Goal: Transaction & Acquisition: Purchase product/service

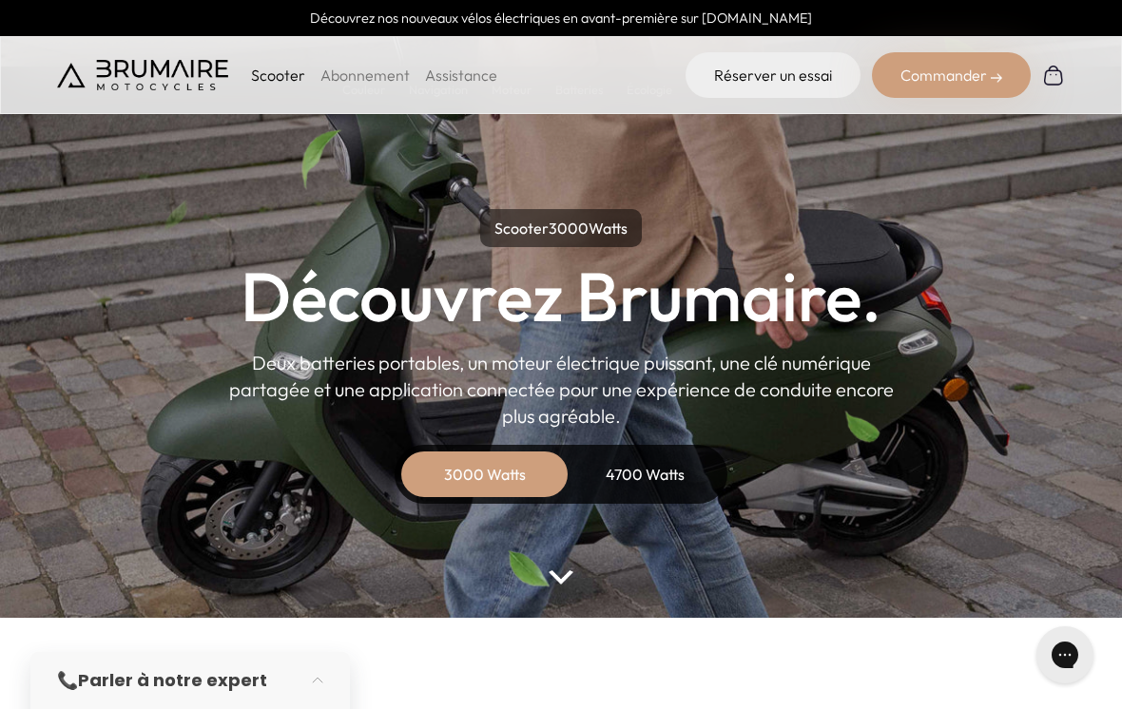
click at [262, 84] on p "Scooter" at bounding box center [278, 75] width 54 height 23
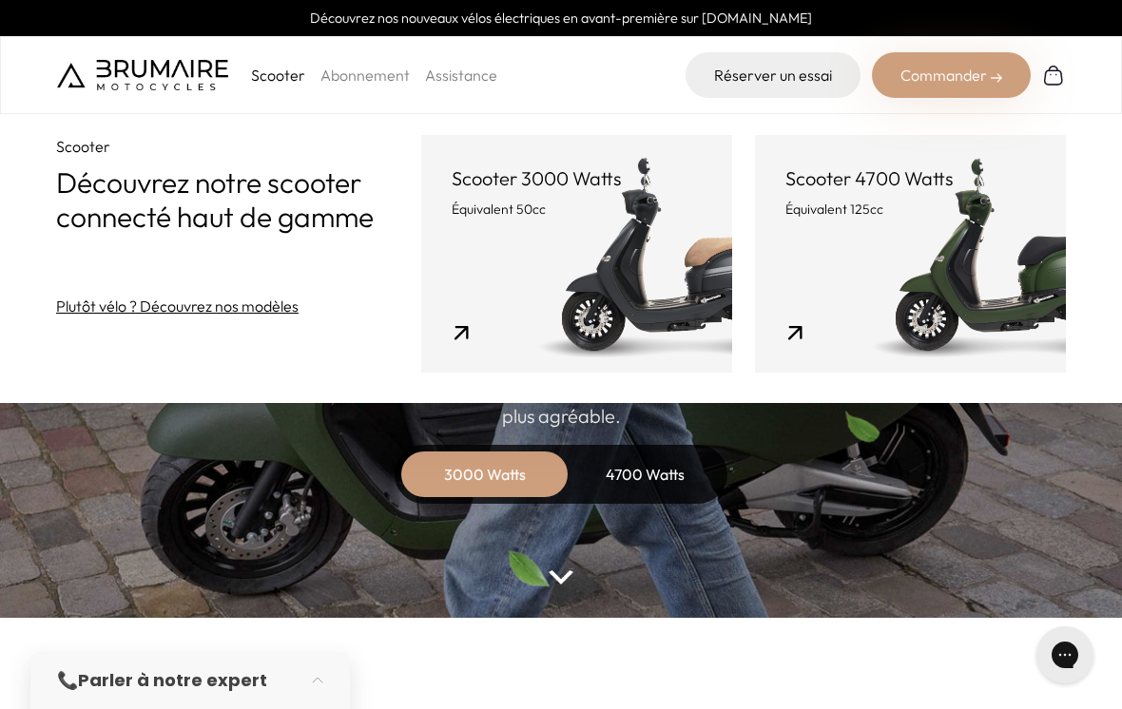
click at [566, 251] on link "Scooter 3000 Watts Équivalent 50cc" at bounding box center [576, 254] width 311 height 238
click at [597, 250] on link "Scooter 3000 Watts Équivalent 50cc" at bounding box center [576, 254] width 311 height 238
click at [421, 307] on link "Scooter 3000 Watts Équivalent 50cc" at bounding box center [576, 254] width 311 height 238
click at [421, 346] on link "Scooter 3000 Watts Équivalent 50cc" at bounding box center [576, 254] width 311 height 238
click at [421, 314] on link "Scooter 3000 Watts Équivalent 50cc" at bounding box center [576, 254] width 311 height 238
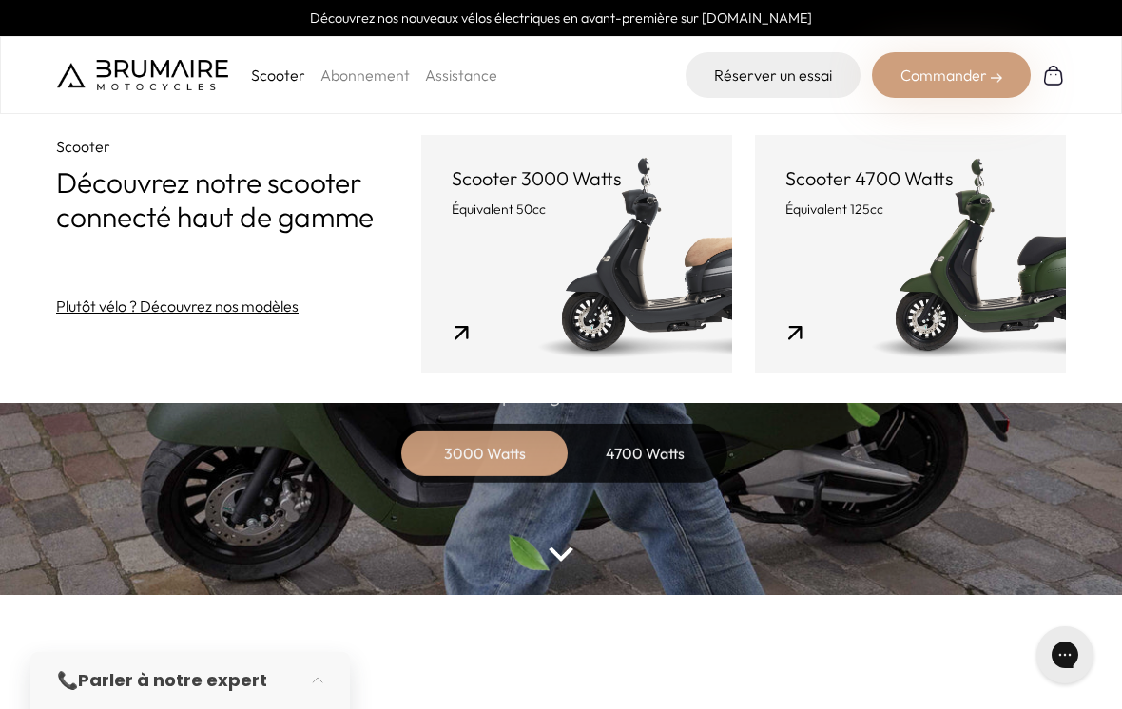
click at [523, 245] on link "Scooter 3000 Watts Équivalent 50cc" at bounding box center [576, 254] width 311 height 238
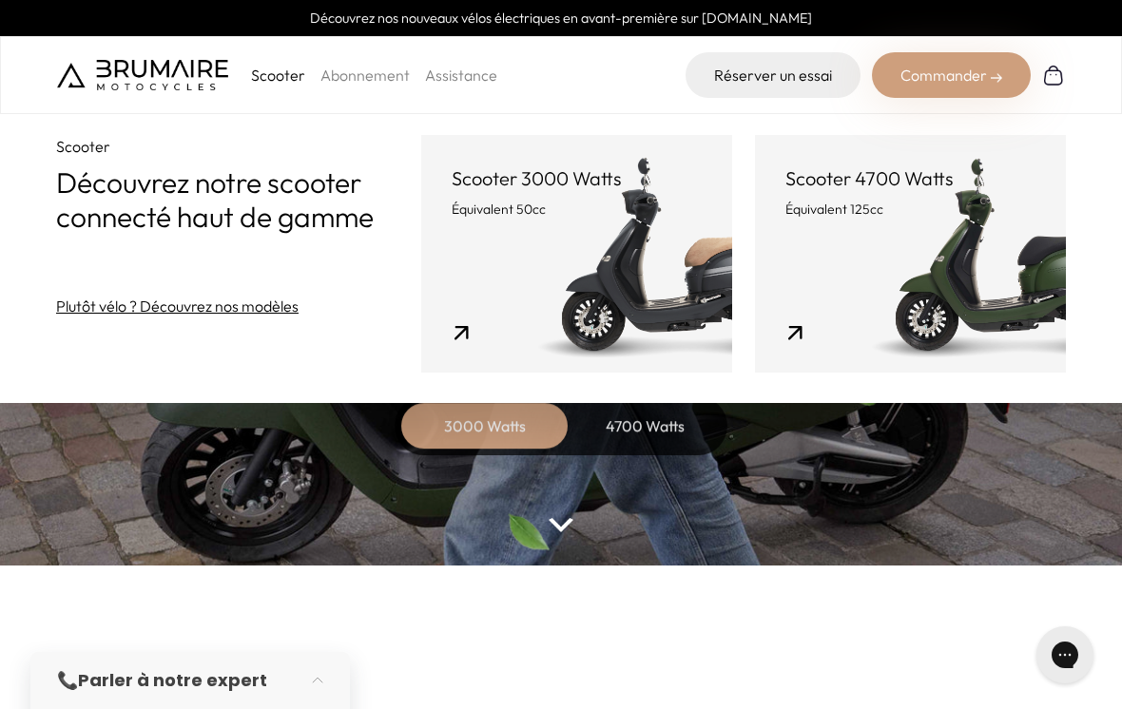
scroll to position [55, 0]
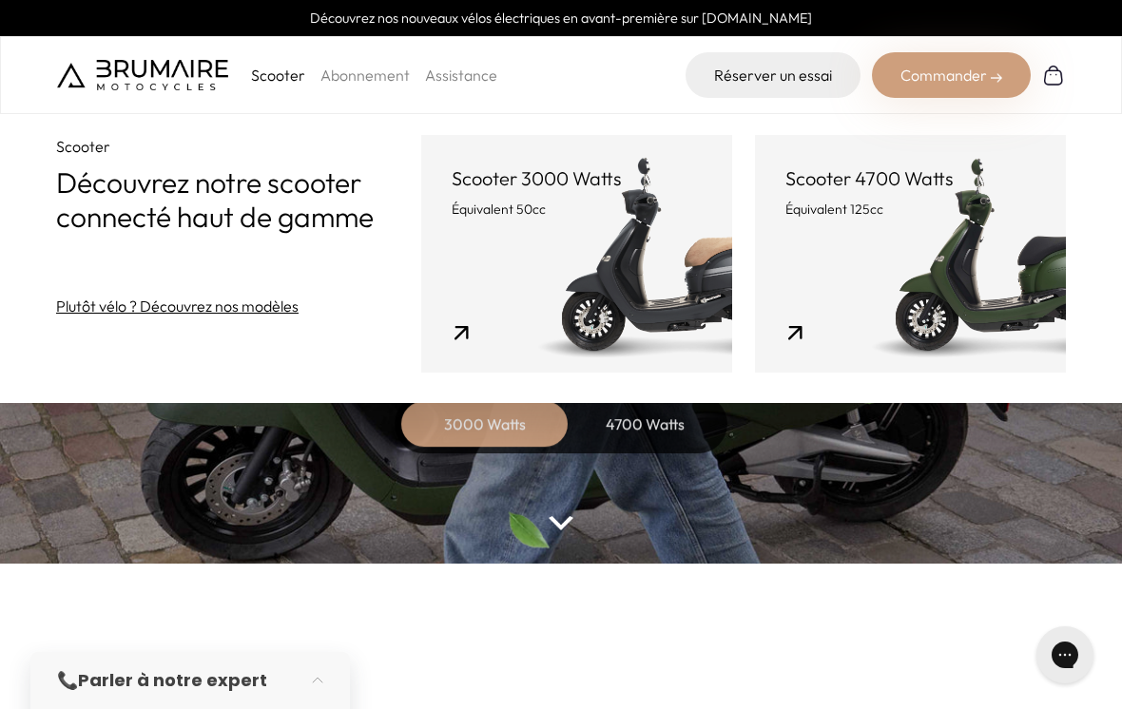
click at [535, 197] on header "Scooter 3000 Watts Équivalent 50cc" at bounding box center [577, 191] width 250 height 53
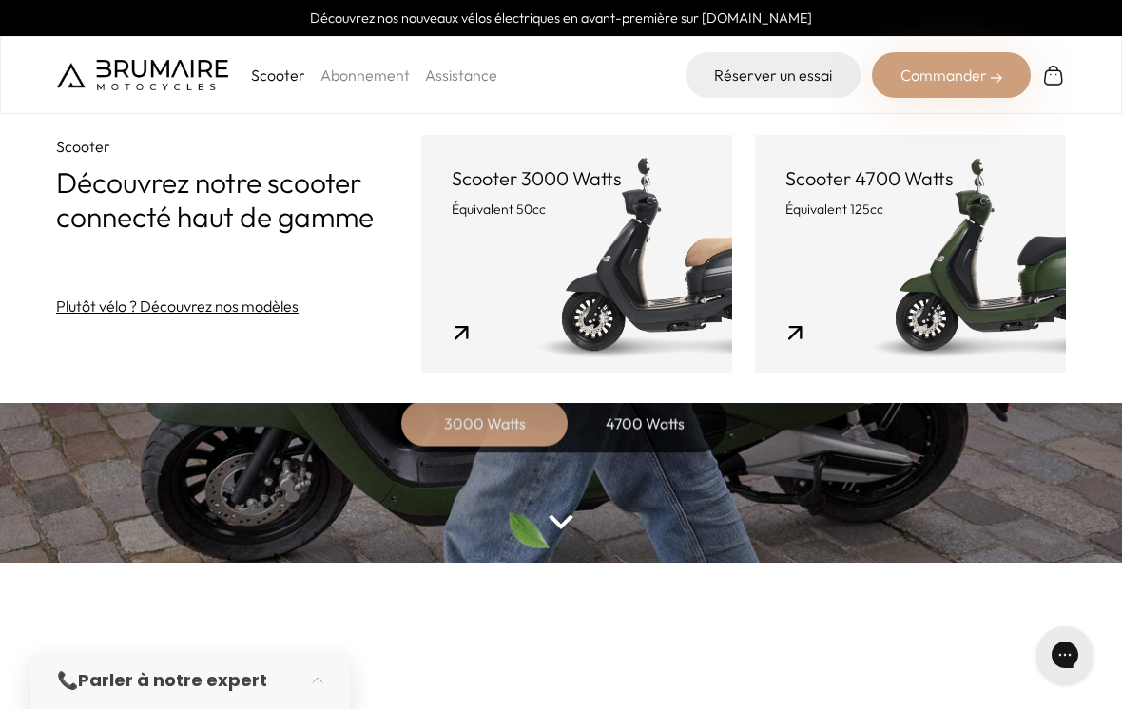
click at [547, 216] on p "Équivalent 50cc" at bounding box center [577, 209] width 250 height 19
click at [582, 275] on link "Scooter 3000 Watts Équivalent 50cc" at bounding box center [576, 254] width 311 height 238
click at [622, 288] on link "Scooter 3000 Watts Équivalent 50cc" at bounding box center [576, 254] width 311 height 238
click at [421, 333] on link "Scooter 3000 Watts Équivalent 50cc" at bounding box center [576, 254] width 311 height 238
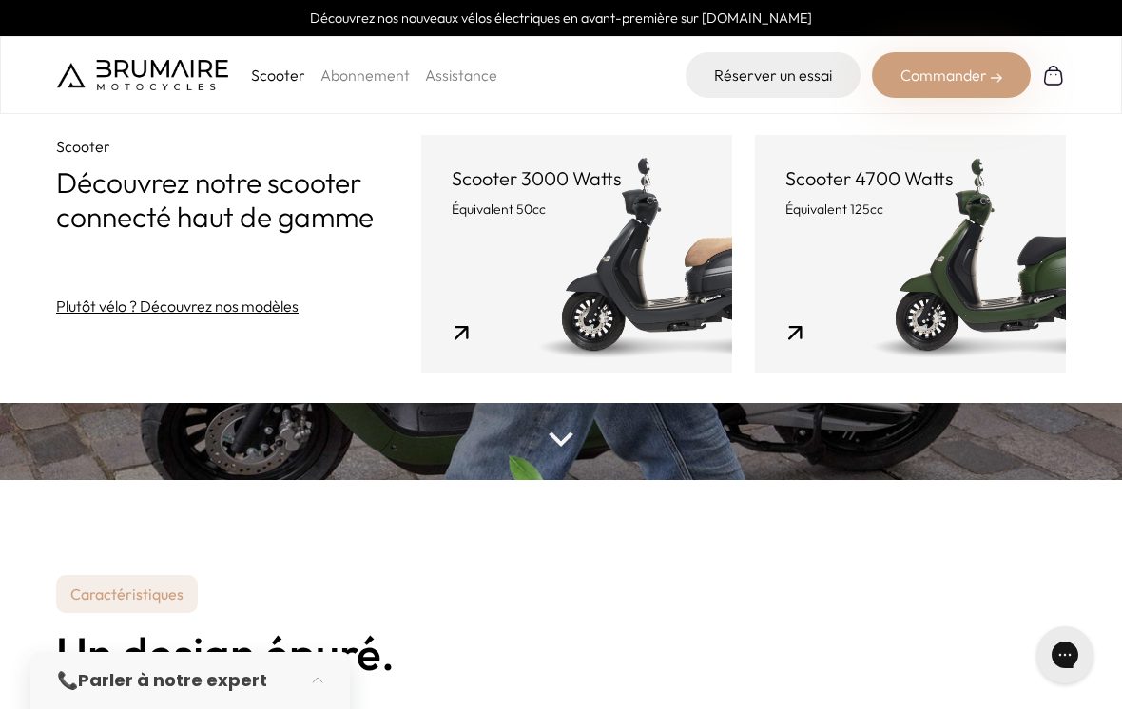
click at [626, 247] on link "Scooter 3000 Watts Équivalent 50cc" at bounding box center [576, 254] width 311 height 238
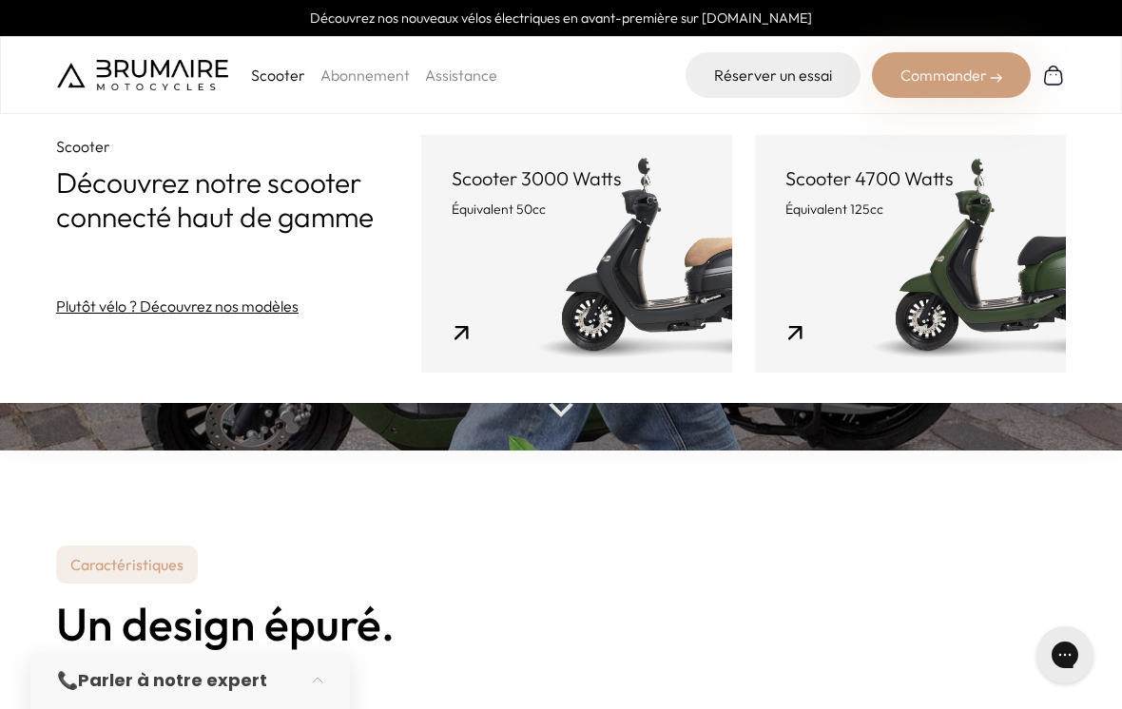
scroll to position [169, 0]
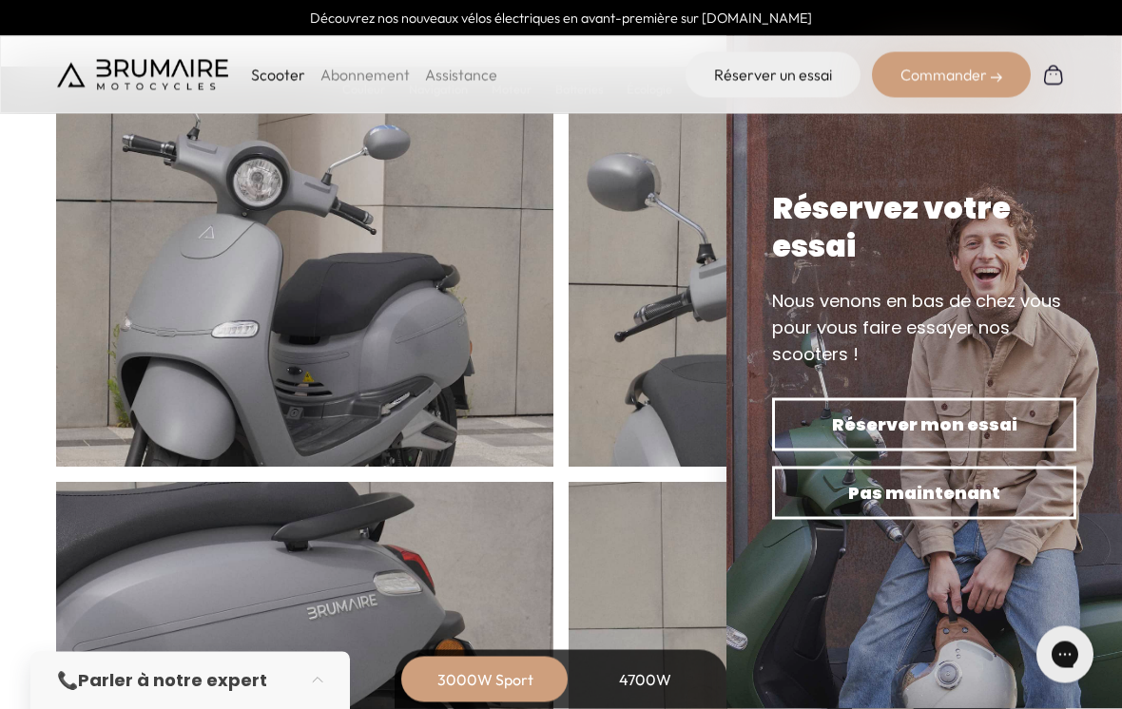
scroll to position [794, 0]
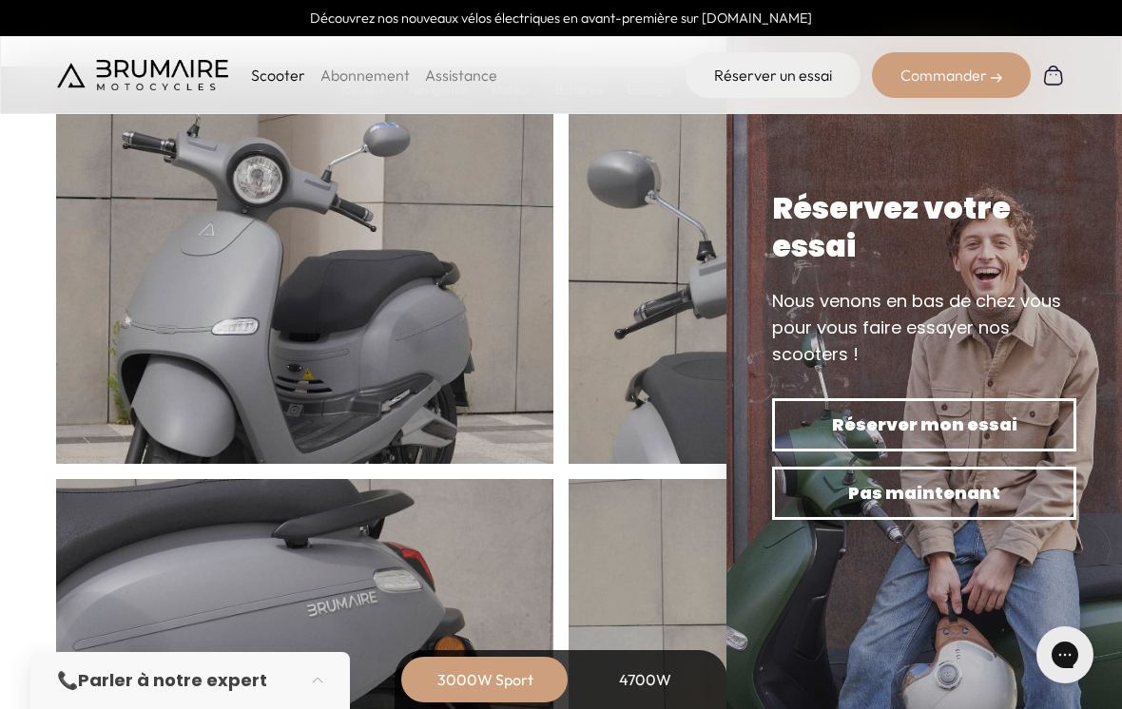
click at [998, 506] on span "Pas maintenant" at bounding box center [924, 493] width 238 height 27
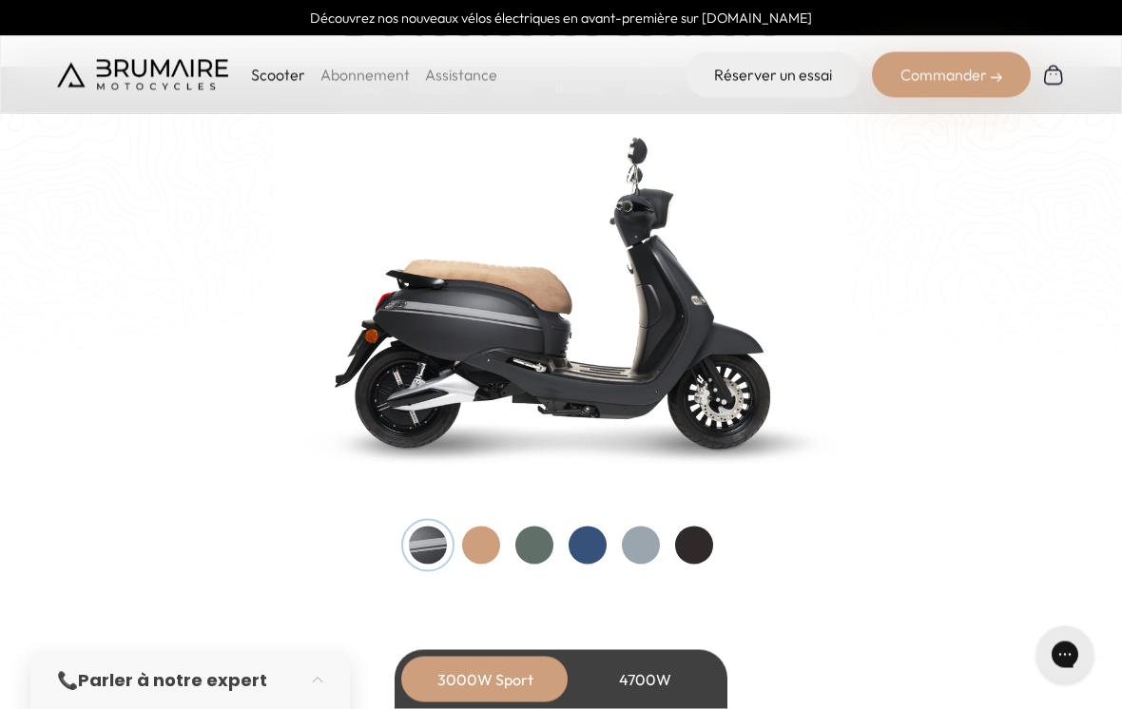
click at [704, 533] on div at bounding box center [694, 546] width 38 height 38
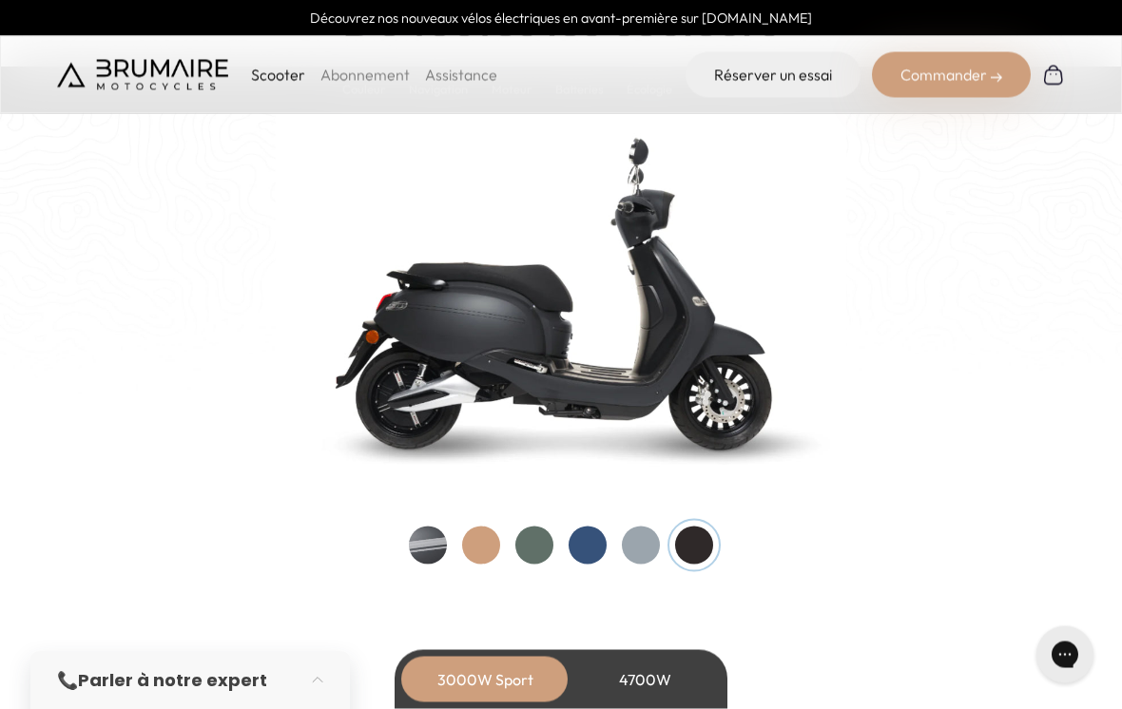
scroll to position [1965, 0]
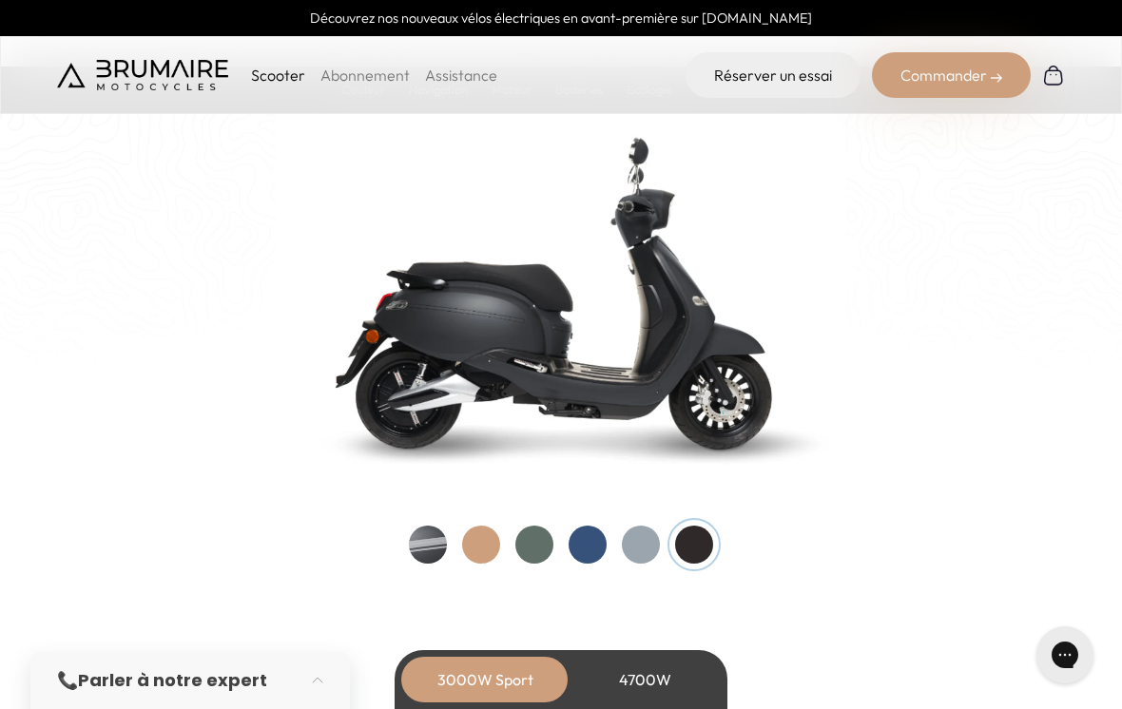
click at [411, 547] on div at bounding box center [428, 545] width 38 height 38
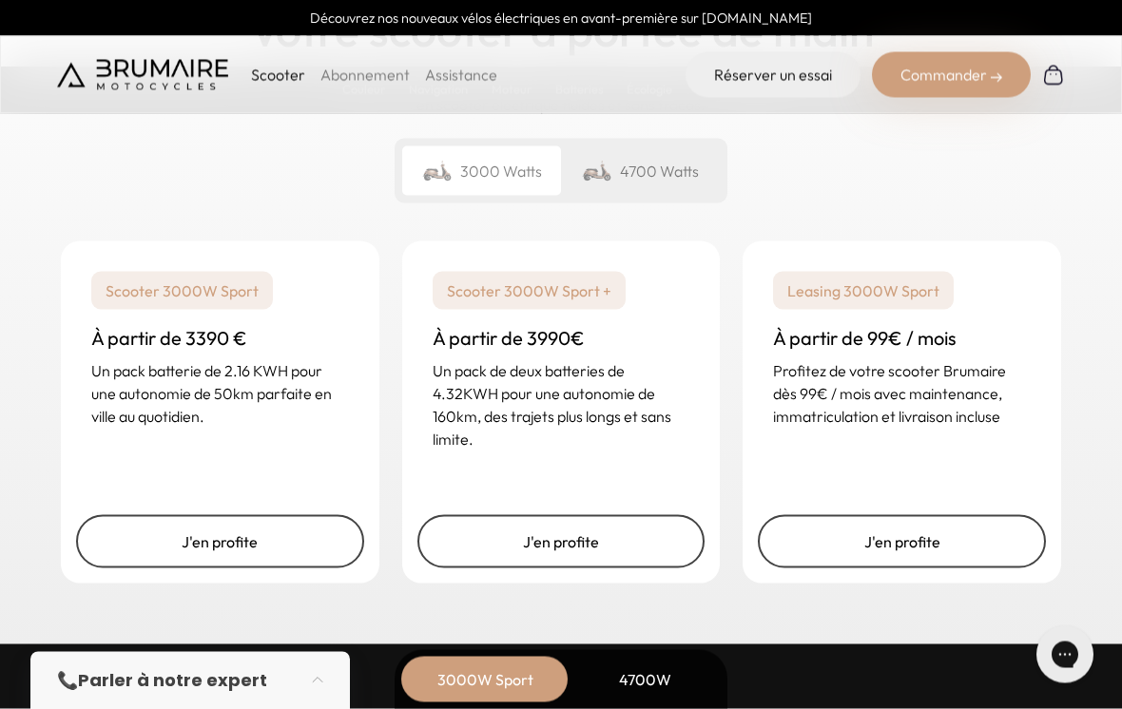
scroll to position [4618, 0]
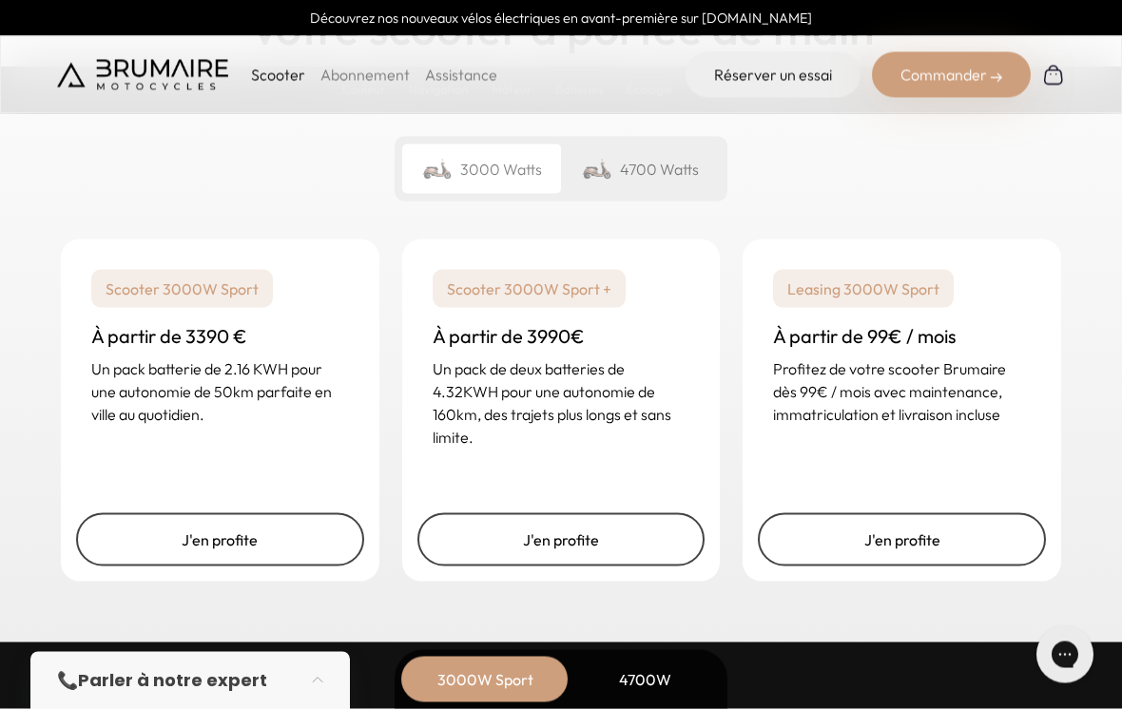
click at [698, 168] on div "4700 Watts" at bounding box center [640, 169] width 159 height 49
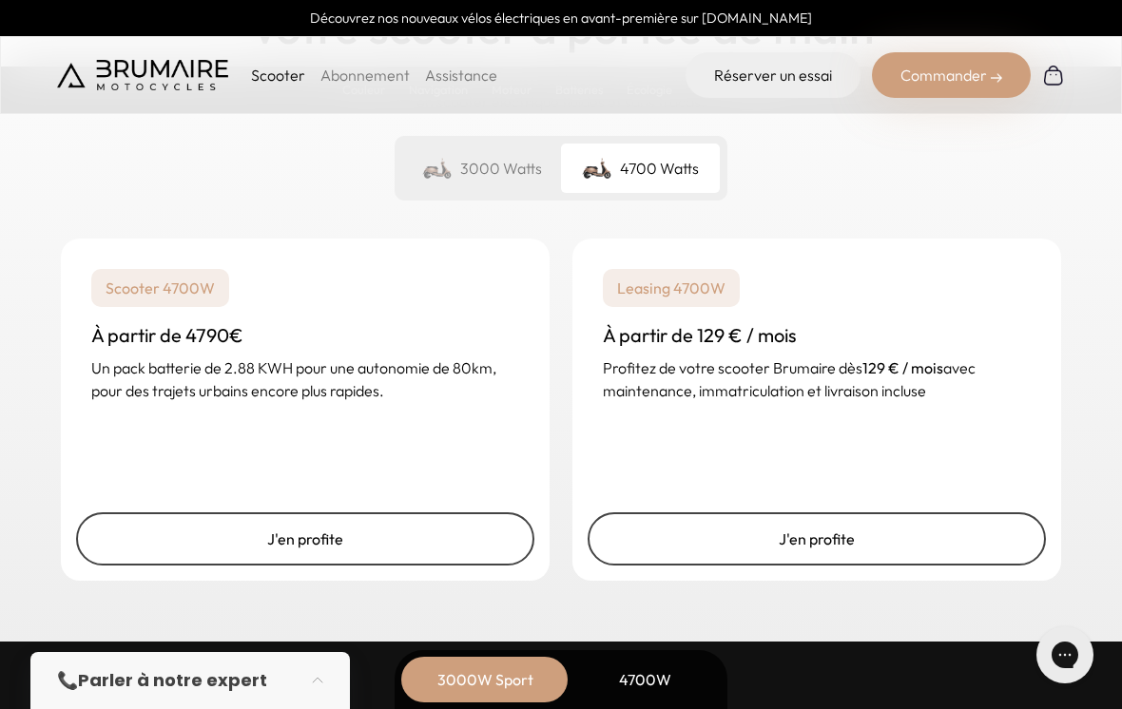
click at [510, 182] on div "3000 Watts" at bounding box center [481, 168] width 159 height 49
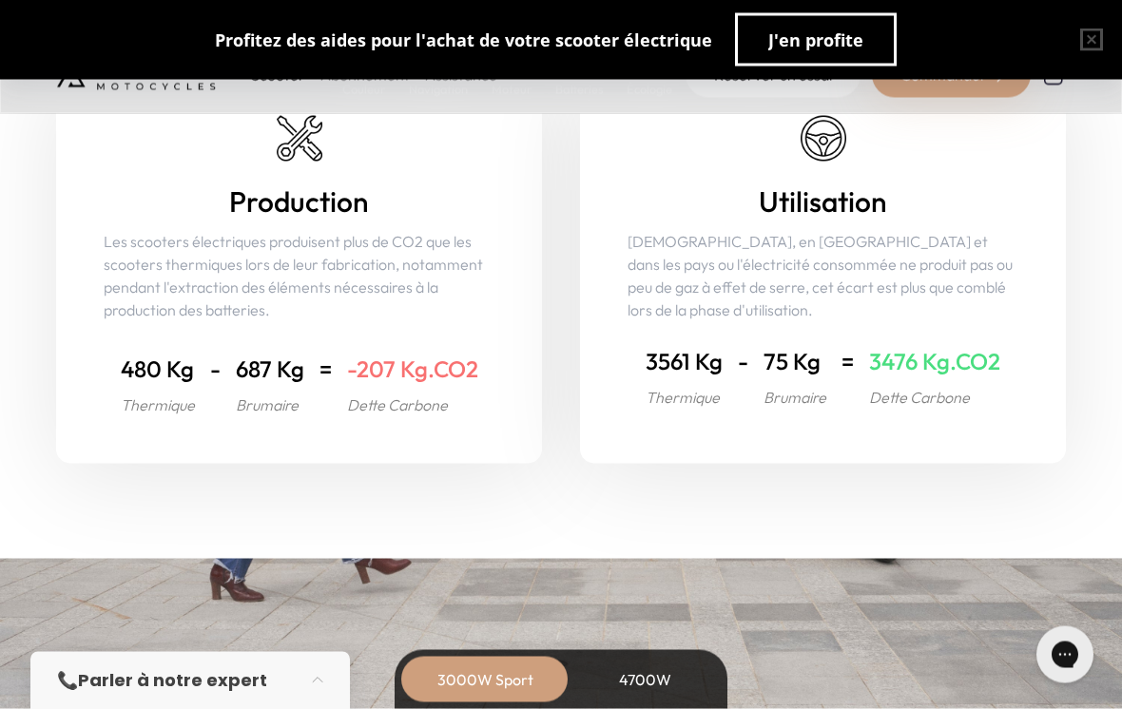
scroll to position [7527, 0]
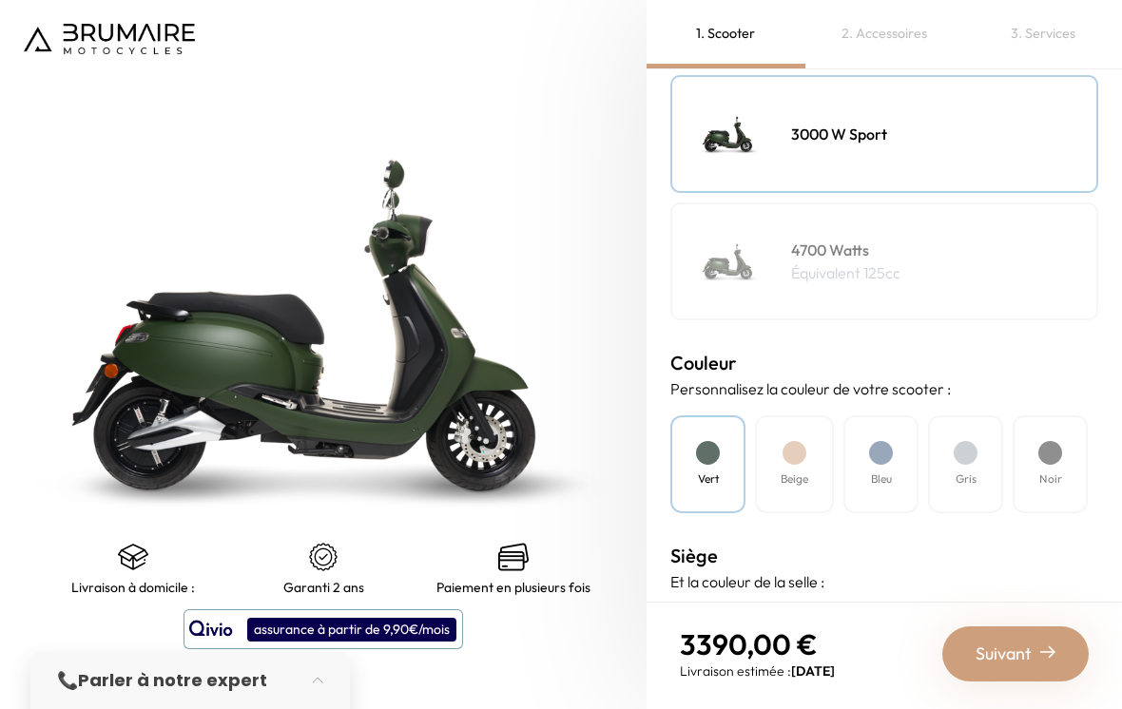
scroll to position [300, 0]
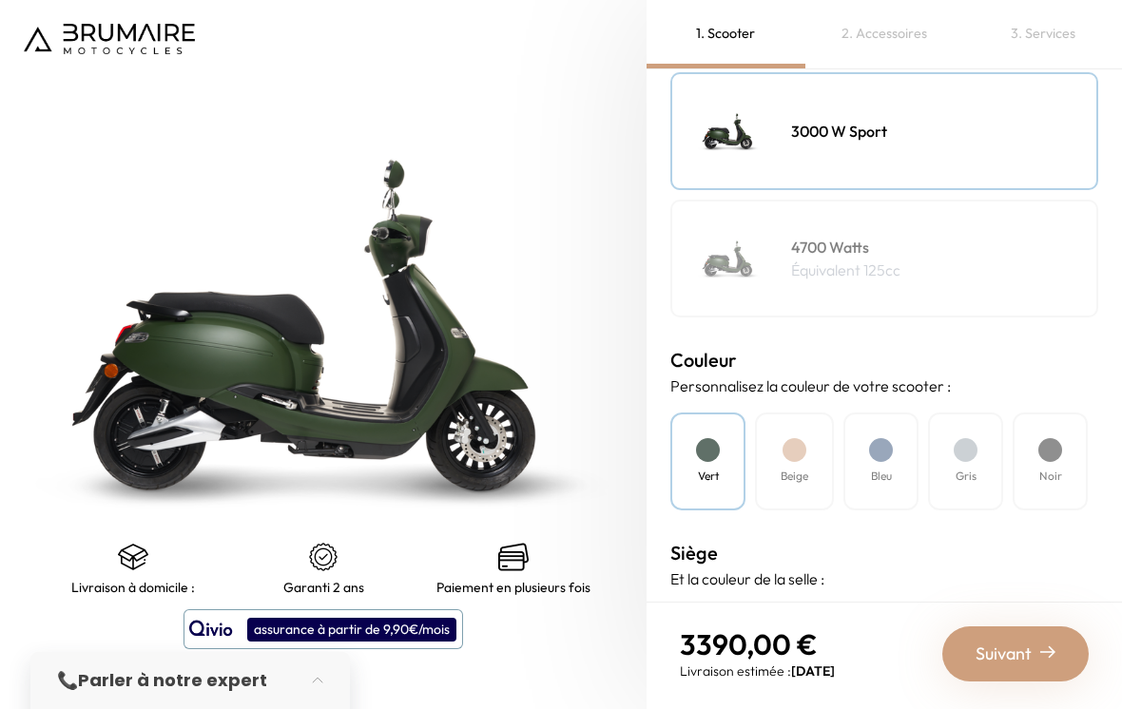
click at [1056, 448] on div at bounding box center [1050, 450] width 24 height 24
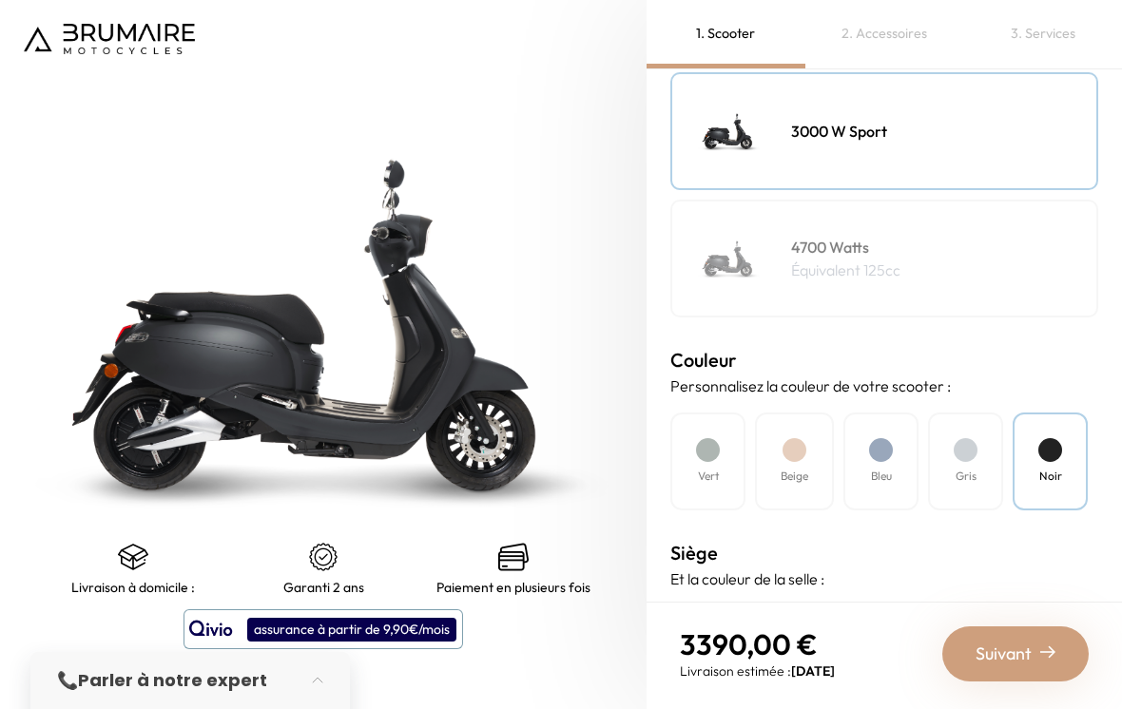
click at [1031, 452] on div "Noir" at bounding box center [1050, 462] width 75 height 98
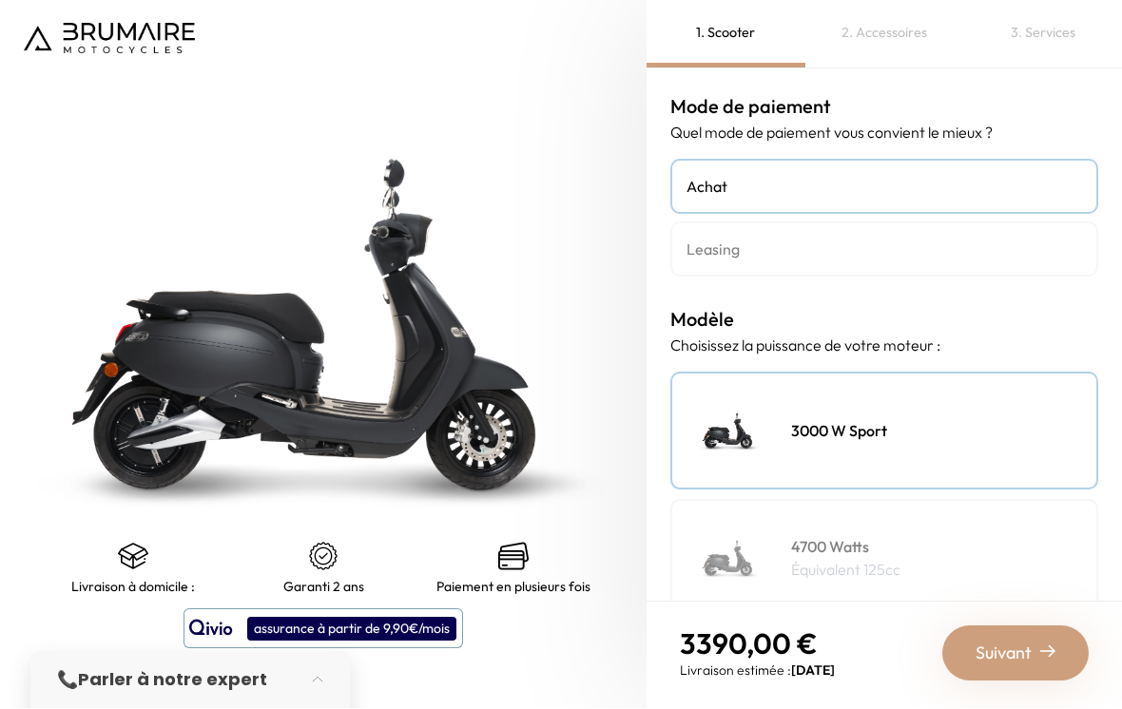
scroll to position [0, 0]
click at [899, 255] on h4 "Leasing" at bounding box center [885, 250] width 396 height 23
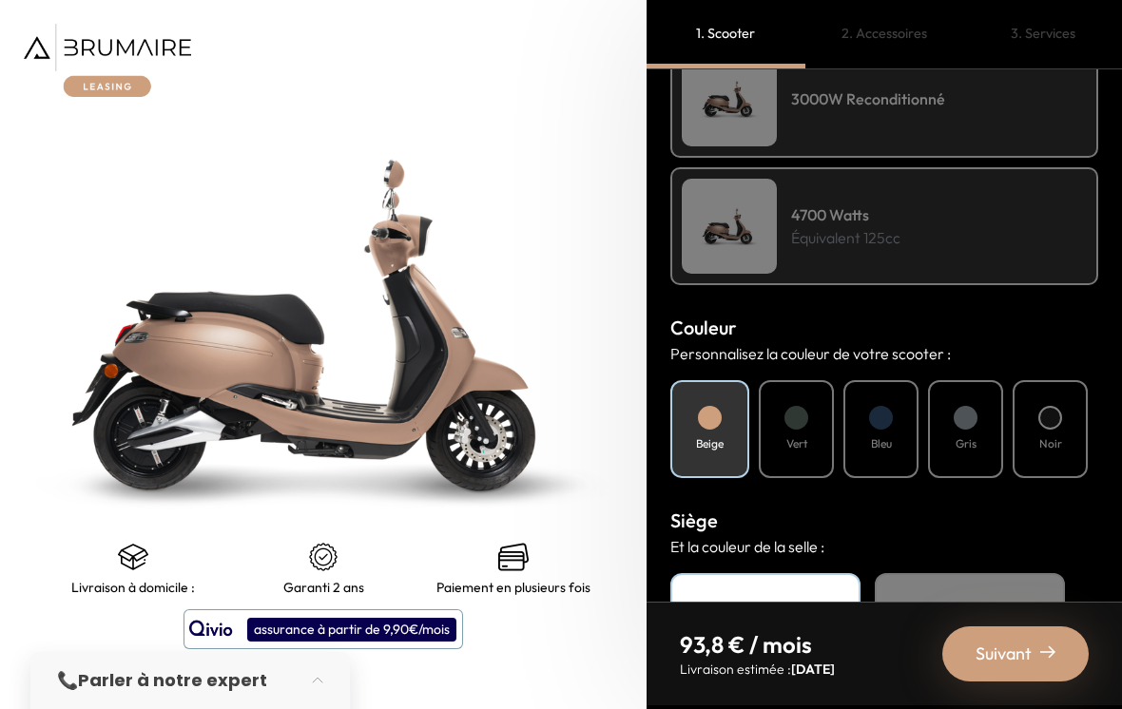
scroll to position [463, 0]
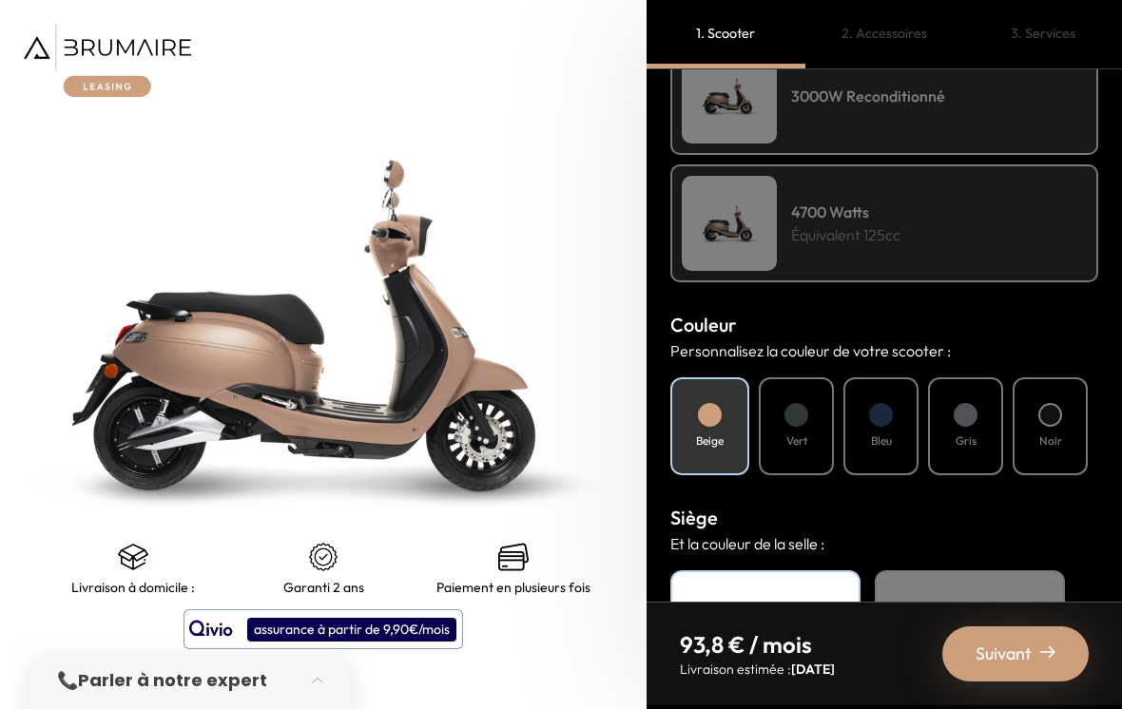
click at [1050, 431] on div "Noir" at bounding box center [1050, 427] width 75 height 98
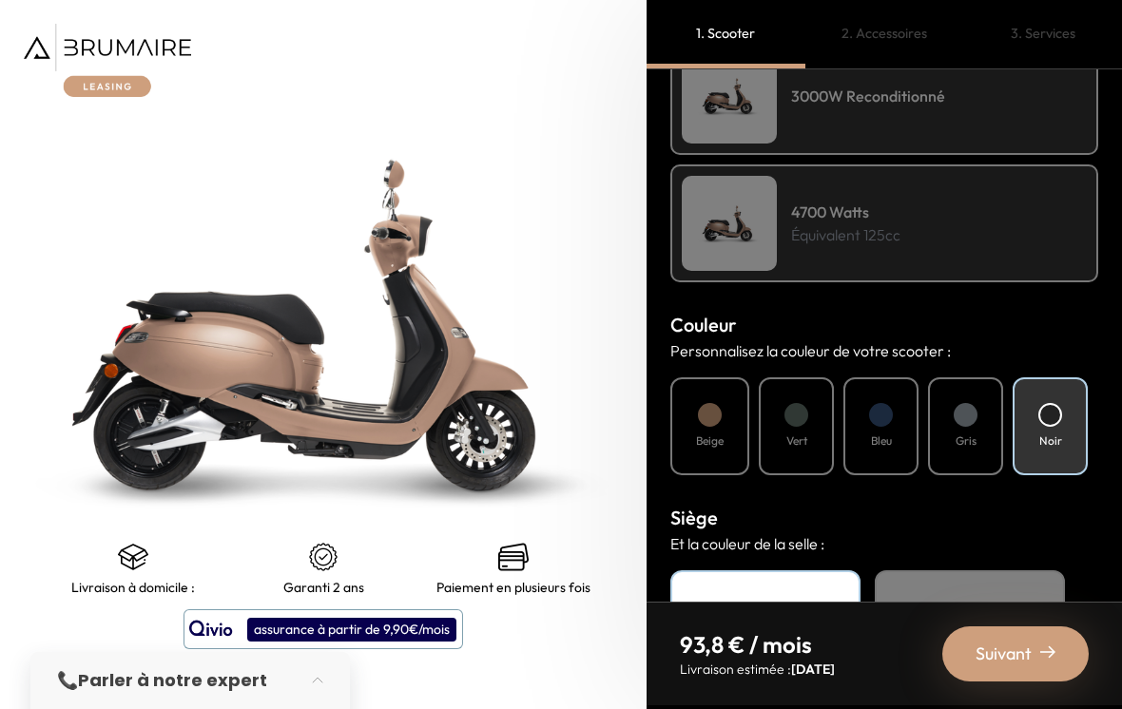
click at [1040, 414] on div at bounding box center [1050, 415] width 24 height 24
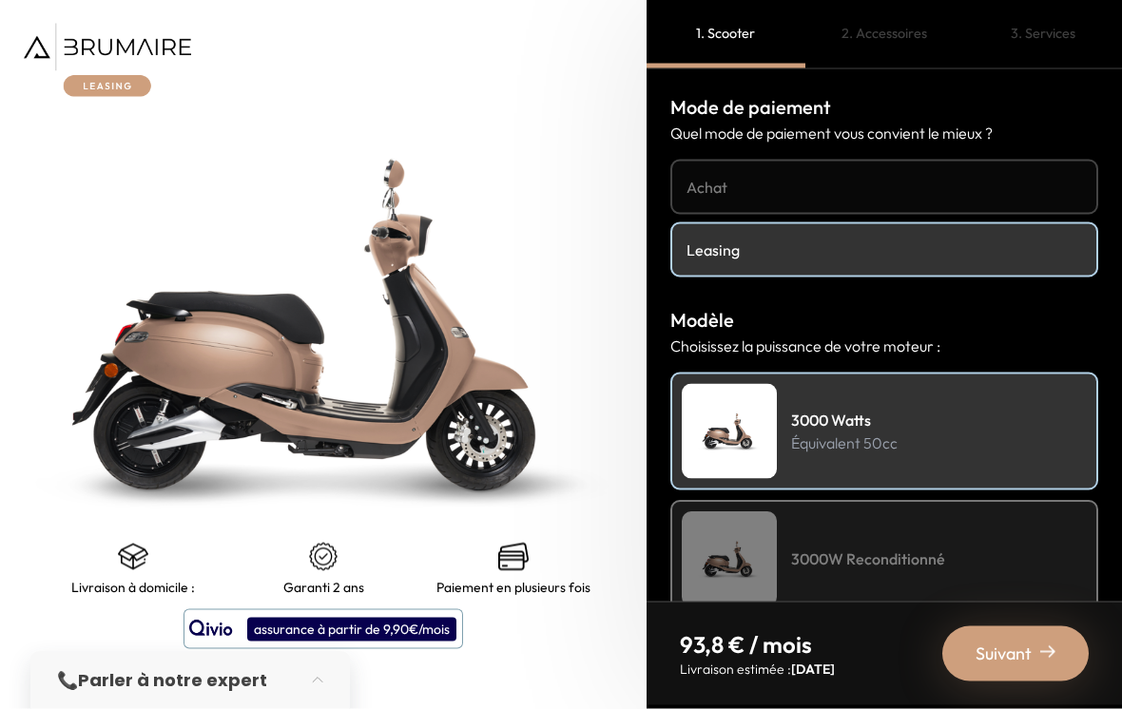
scroll to position [0, 0]
